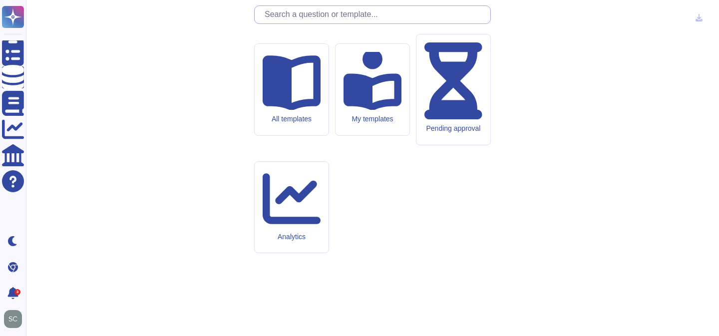
click at [321, 23] on input "text" at bounding box center [375, 14] width 231 height 17
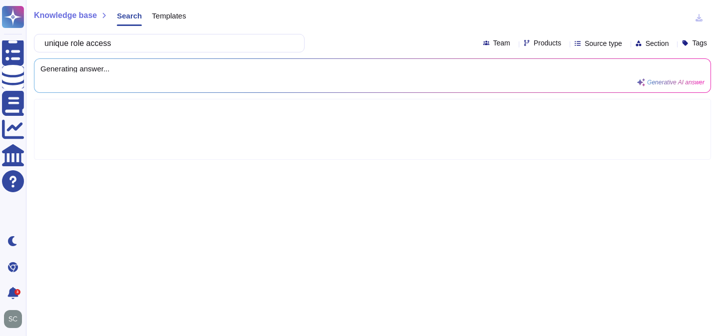
type input "unique role access"
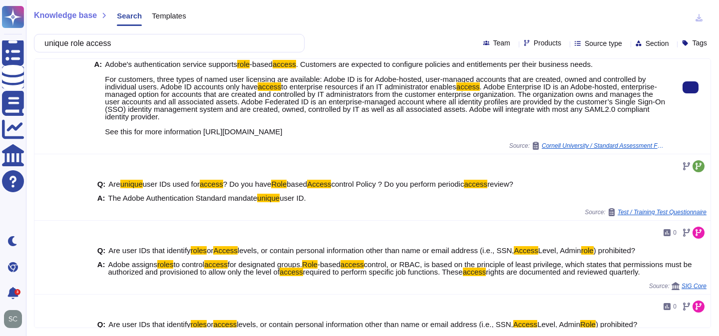
scroll to position [105, 0]
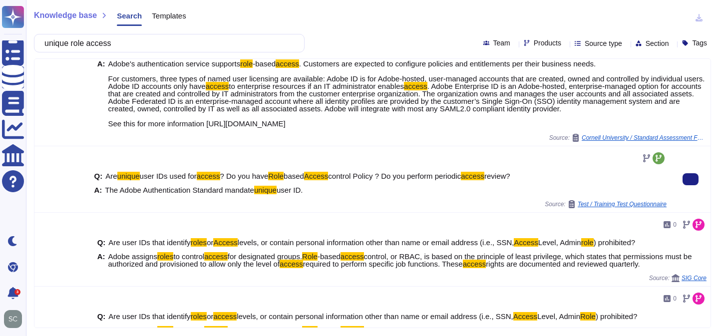
drag, startPoint x: 315, startPoint y: 189, endPoint x: 120, endPoint y: 186, distance: 194.7
click at [120, 186] on div "A: The Adobe Authentication Standard mandate unique user ID." at bounding box center [380, 189] width 572 height 7
click at [263, 209] on div "Q: Are unique user IDs used for access ? Do you have Role based Access control …" at bounding box center [380, 179] width 580 height 66
drag, startPoint x: 314, startPoint y: 188, endPoint x: 106, endPoint y: 190, distance: 207.2
click at [106, 190] on div "A: The Adobe Authentication Standard mandate unique user ID." at bounding box center [380, 189] width 572 height 7
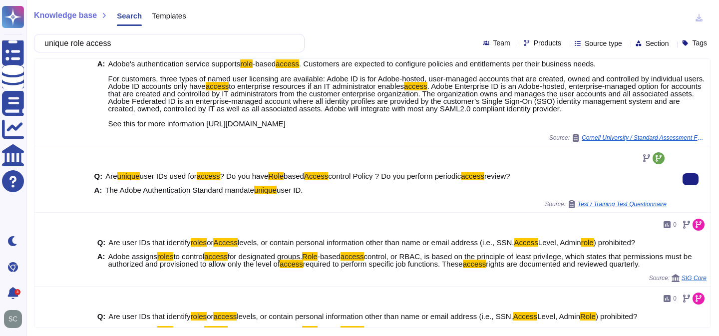
copy span "The Adobe Authentication Standard mandate unique user ID."
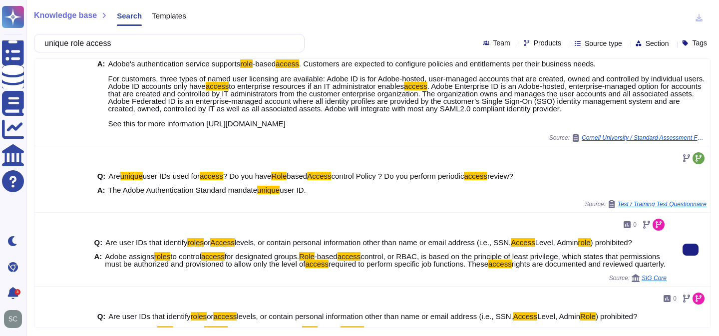
drag, startPoint x: 104, startPoint y: 257, endPoint x: 194, endPoint y: 273, distance: 91.3
click at [194, 268] on div "A: Adobe assigns roles to control access for designated groups. Role -based acc…" at bounding box center [380, 260] width 572 height 15
copy span "Adobe assigns roles to control access for designated groups. Role -based access…"
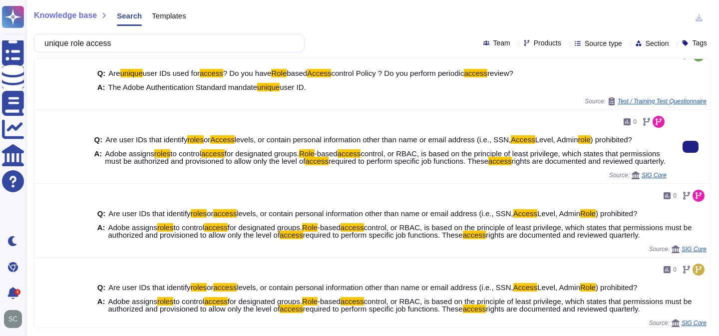
scroll to position [213, 0]
